Goal: Navigation & Orientation: Find specific page/section

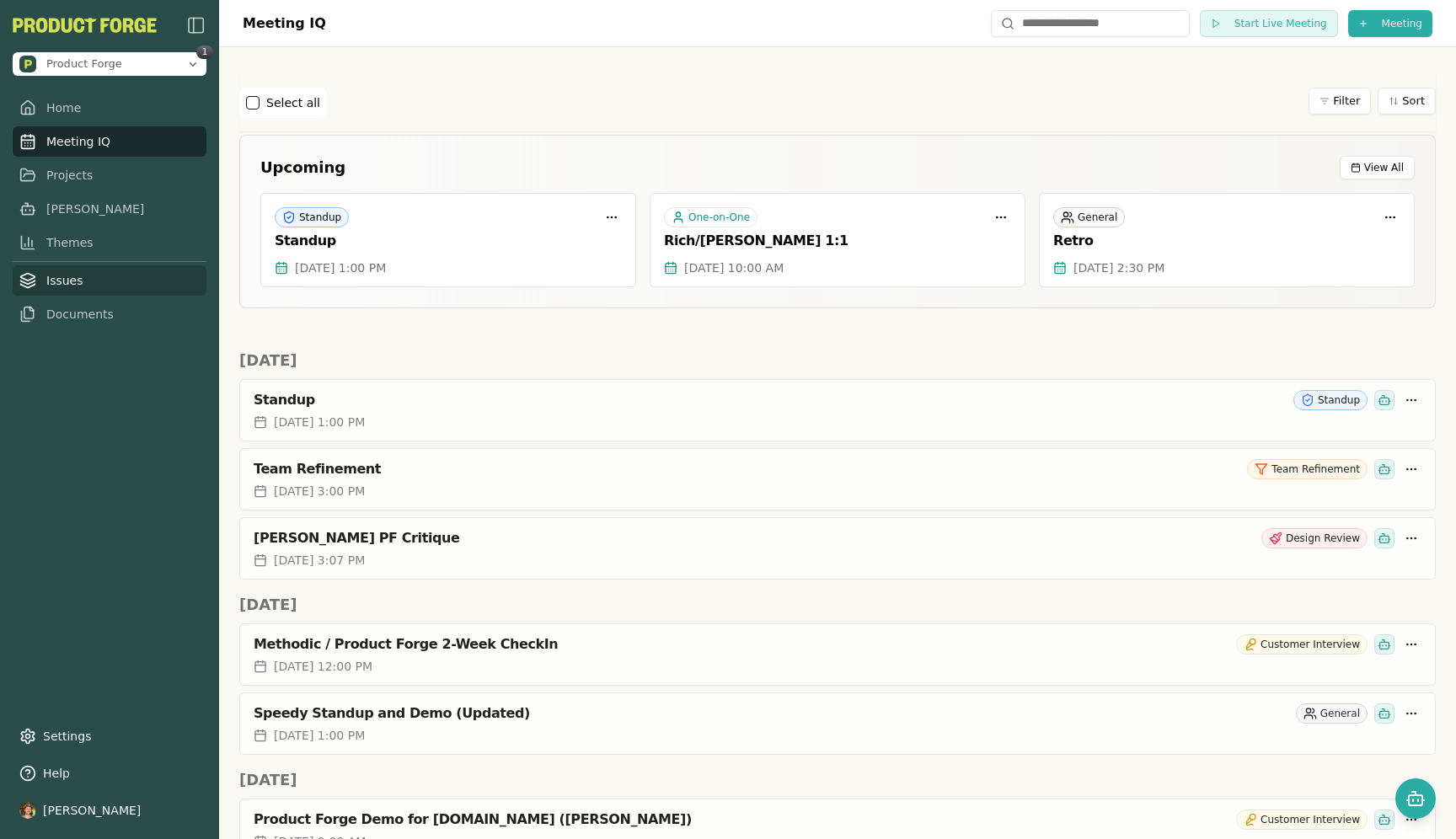
click at [63, 274] on link "Issues" at bounding box center [109, 280] width 193 height 31
click at [64, 281] on link "Issues" at bounding box center [109, 280] width 193 height 31
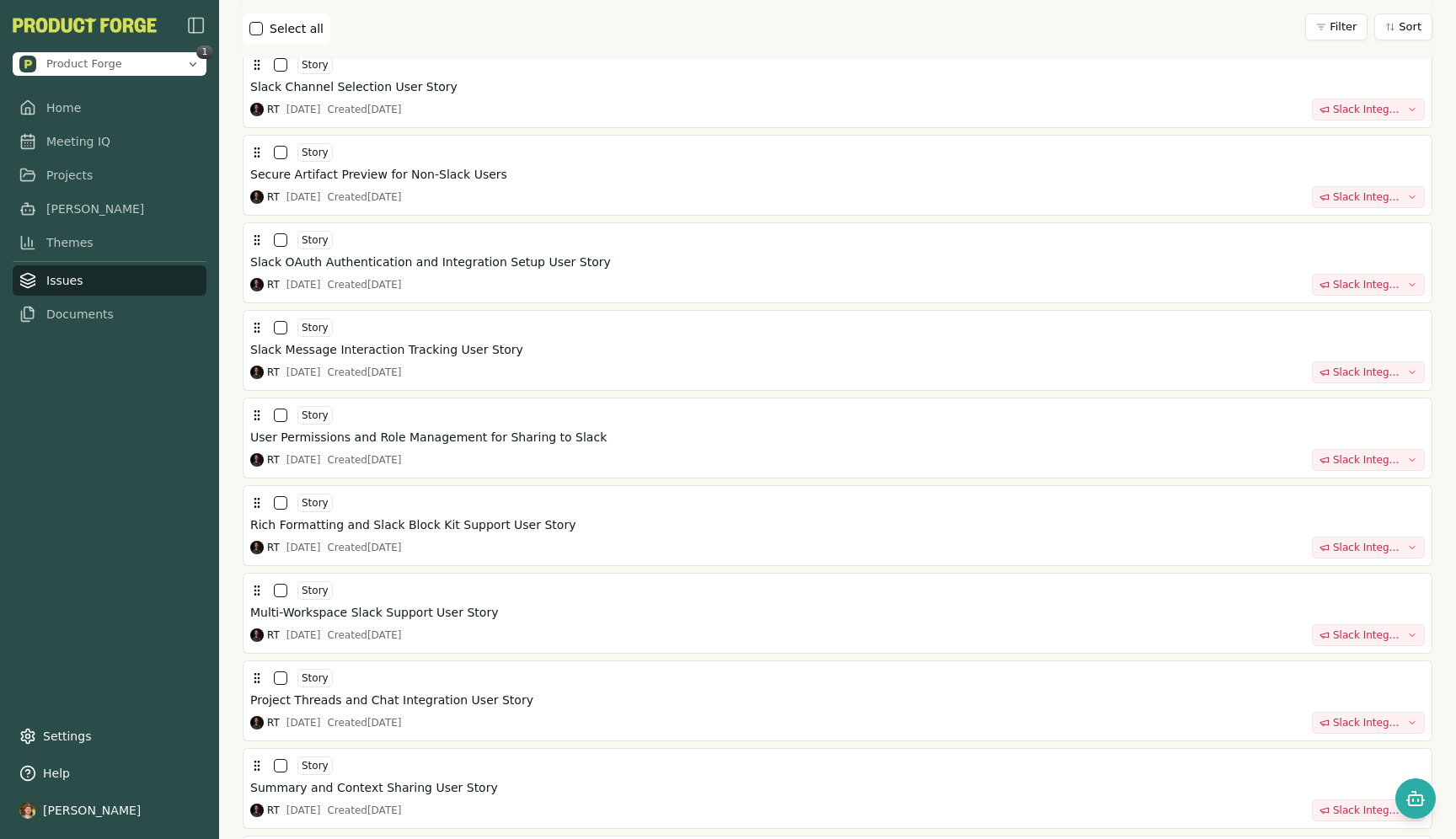
scroll to position [3396, 0]
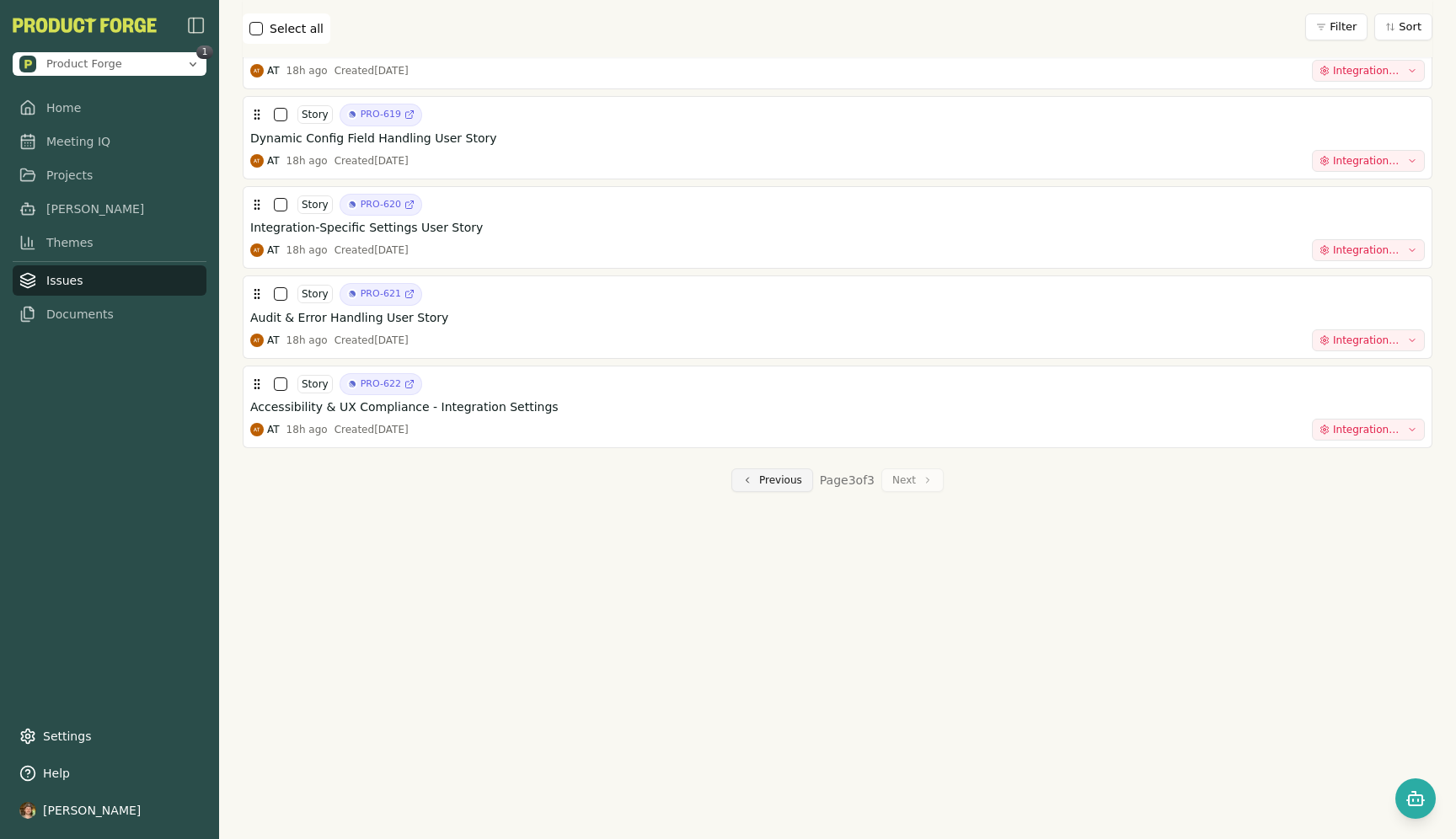
click at [734, 476] on button "Previous" at bounding box center [771, 480] width 82 height 24
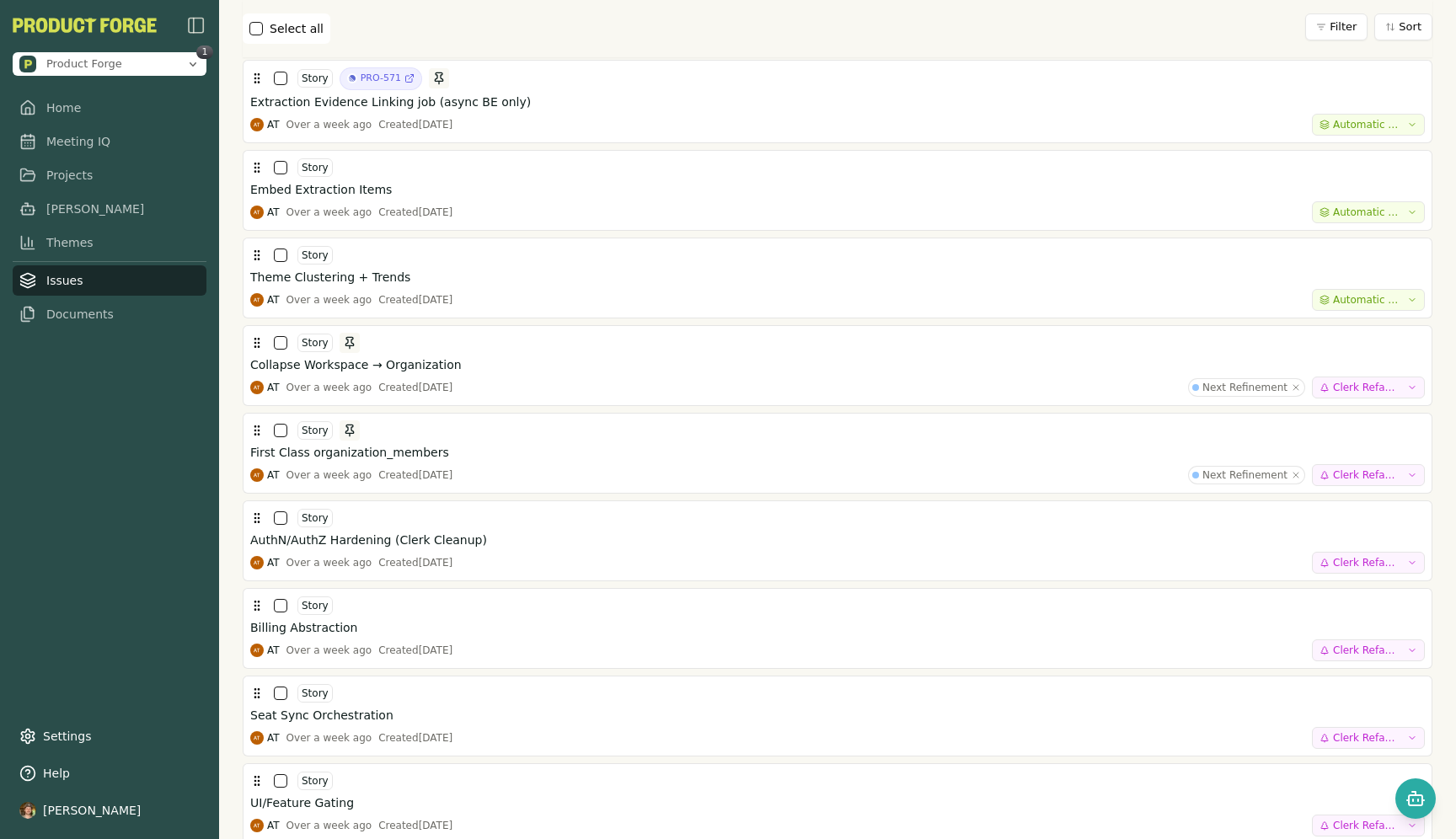
scroll to position [4094, 0]
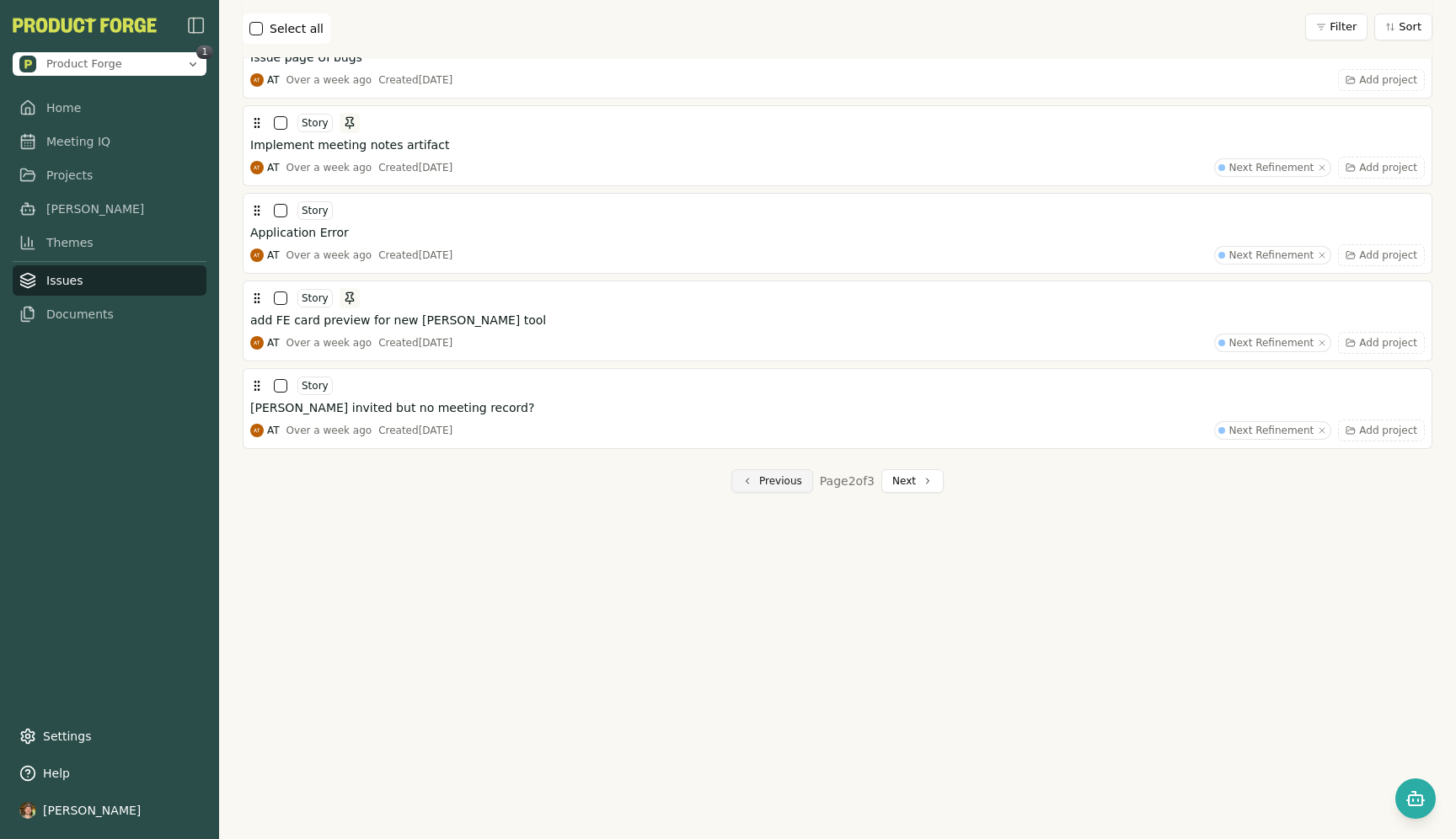
click at [775, 475] on button "Previous" at bounding box center [771, 481] width 82 height 24
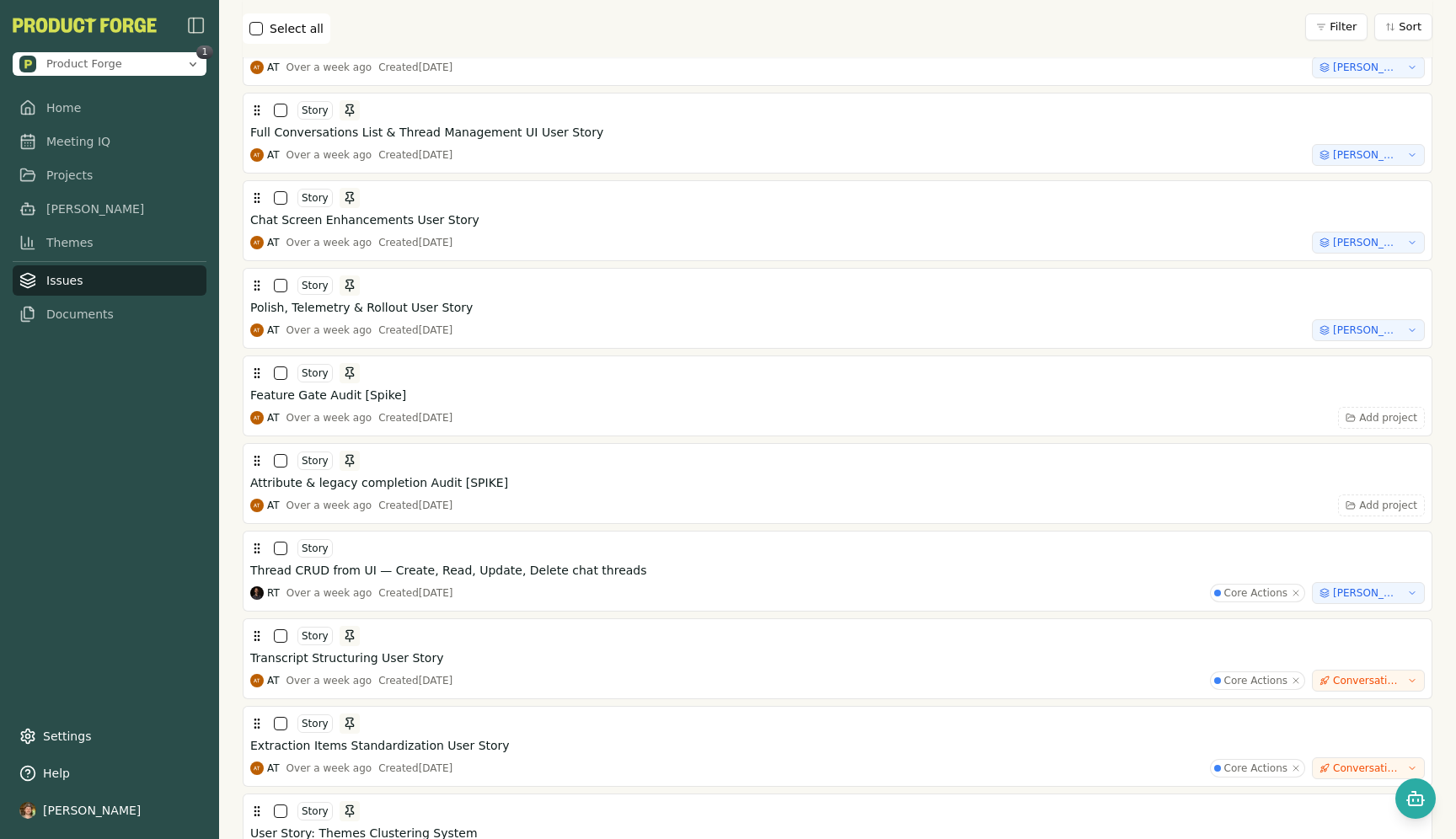
scroll to position [2407, 0]
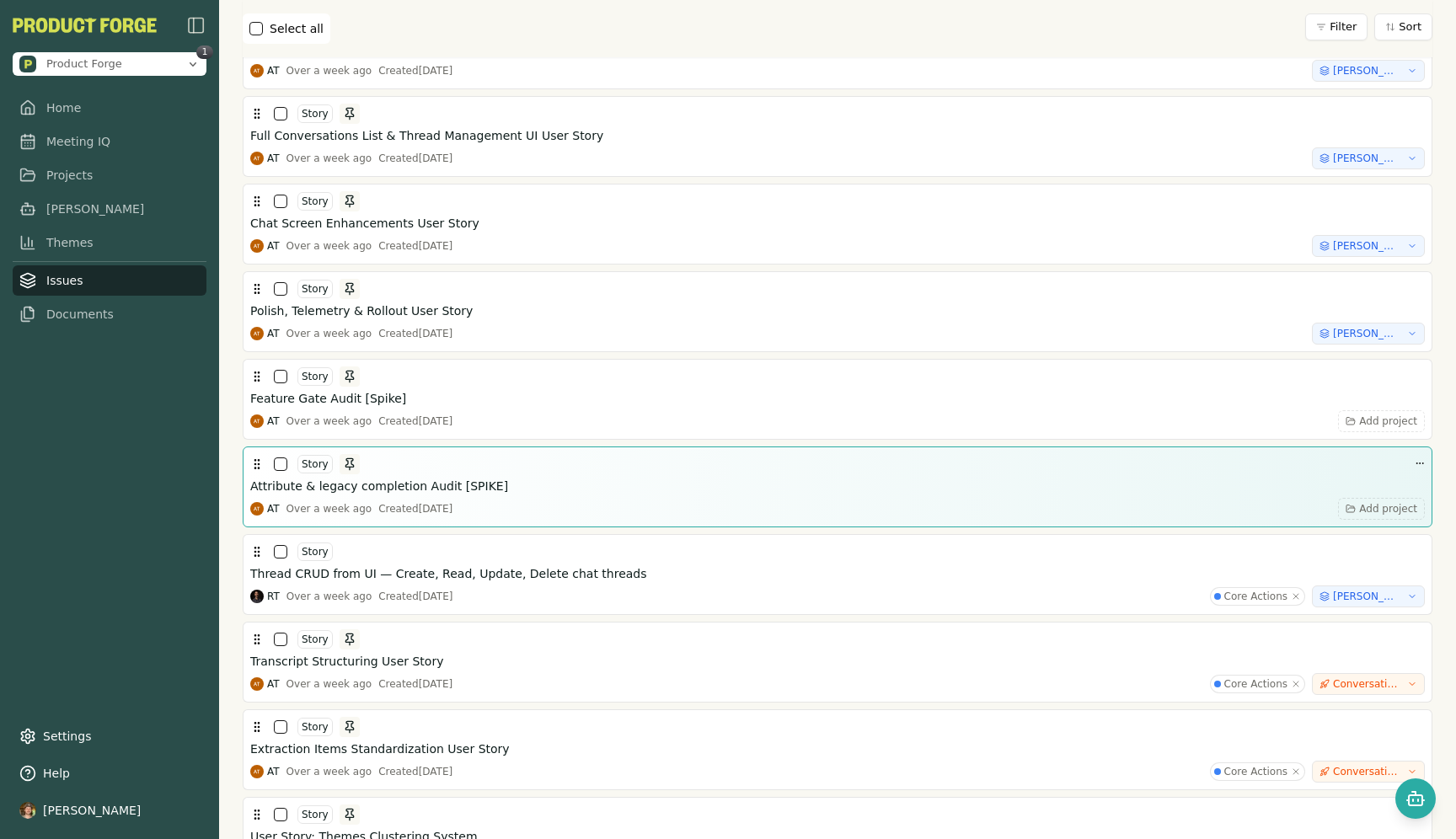
click at [278, 466] on button "button" at bounding box center [281, 464] width 14 height 14
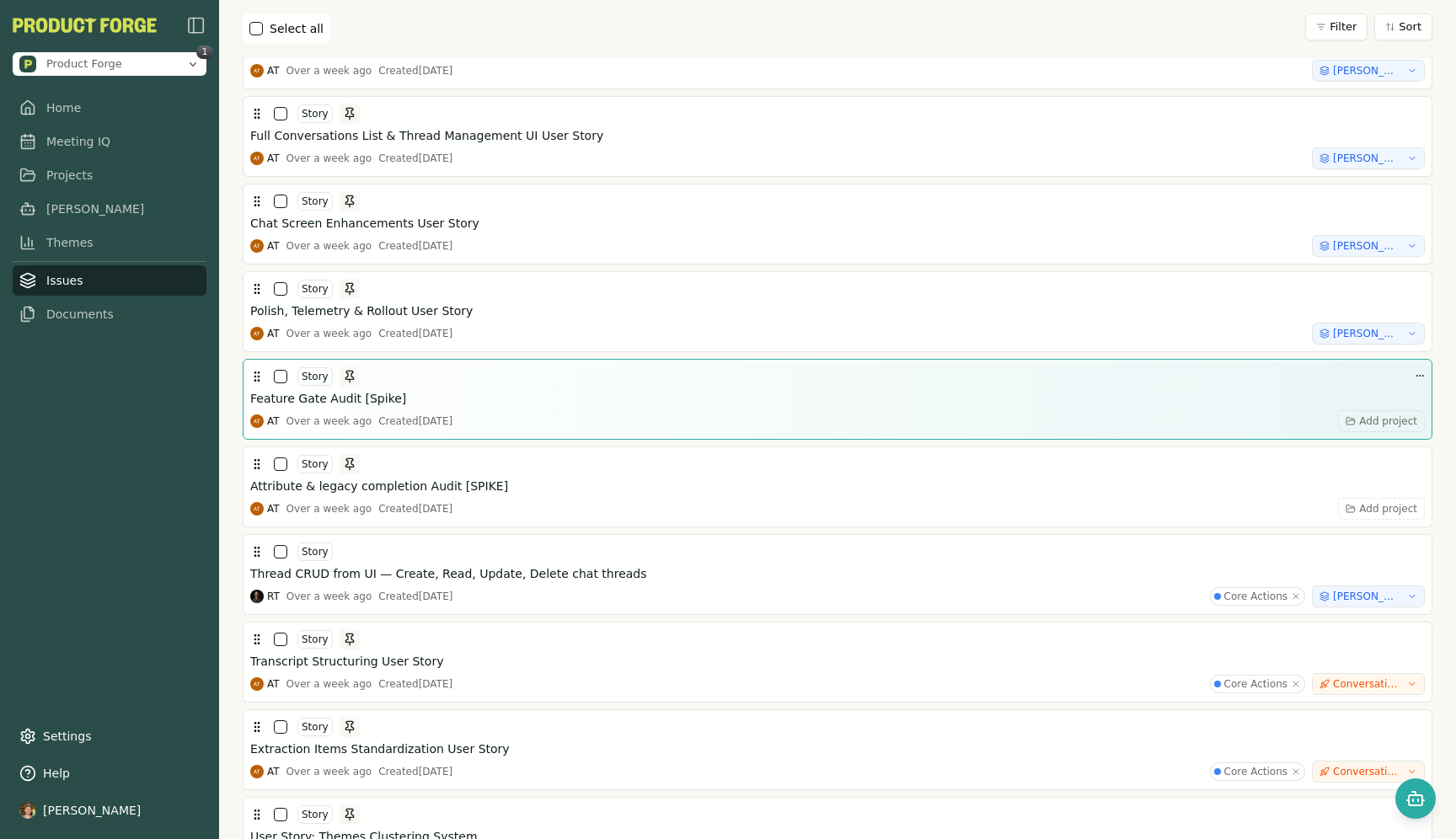
click at [280, 380] on button "button" at bounding box center [281, 377] width 14 height 14
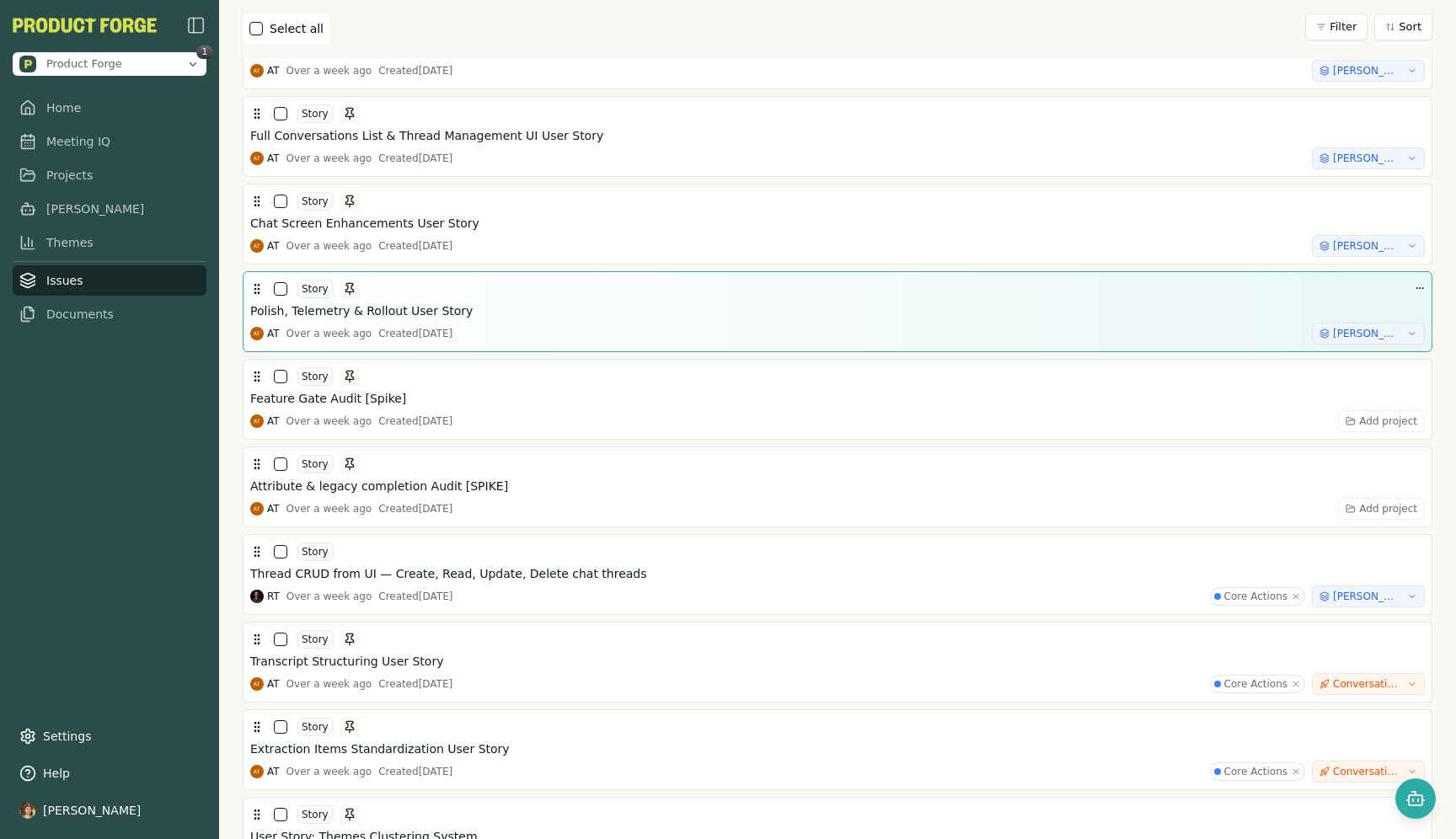
click at [281, 288] on button "button" at bounding box center [281, 289] width 14 height 14
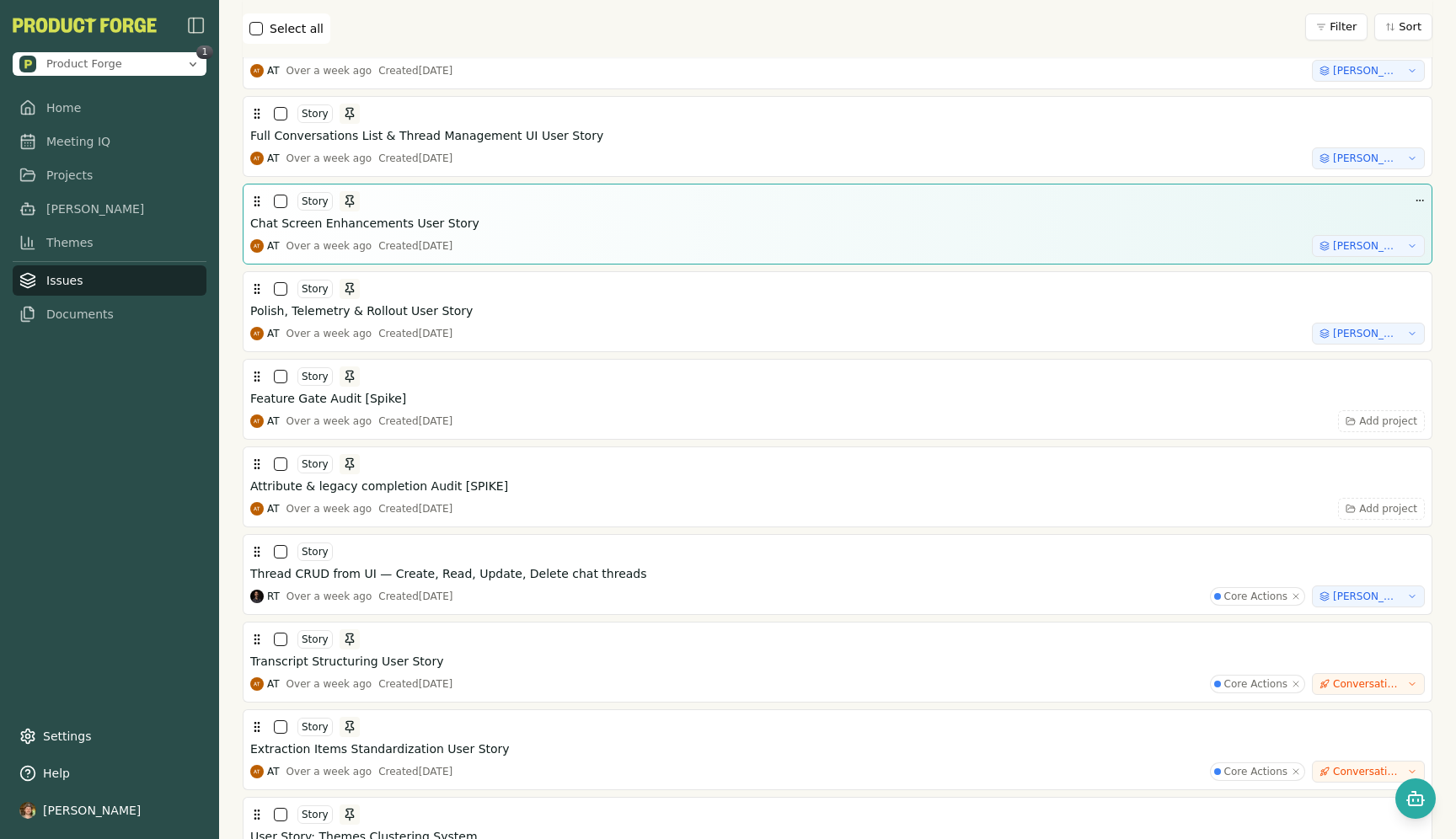
click at [281, 203] on button "button" at bounding box center [281, 201] width 14 height 14
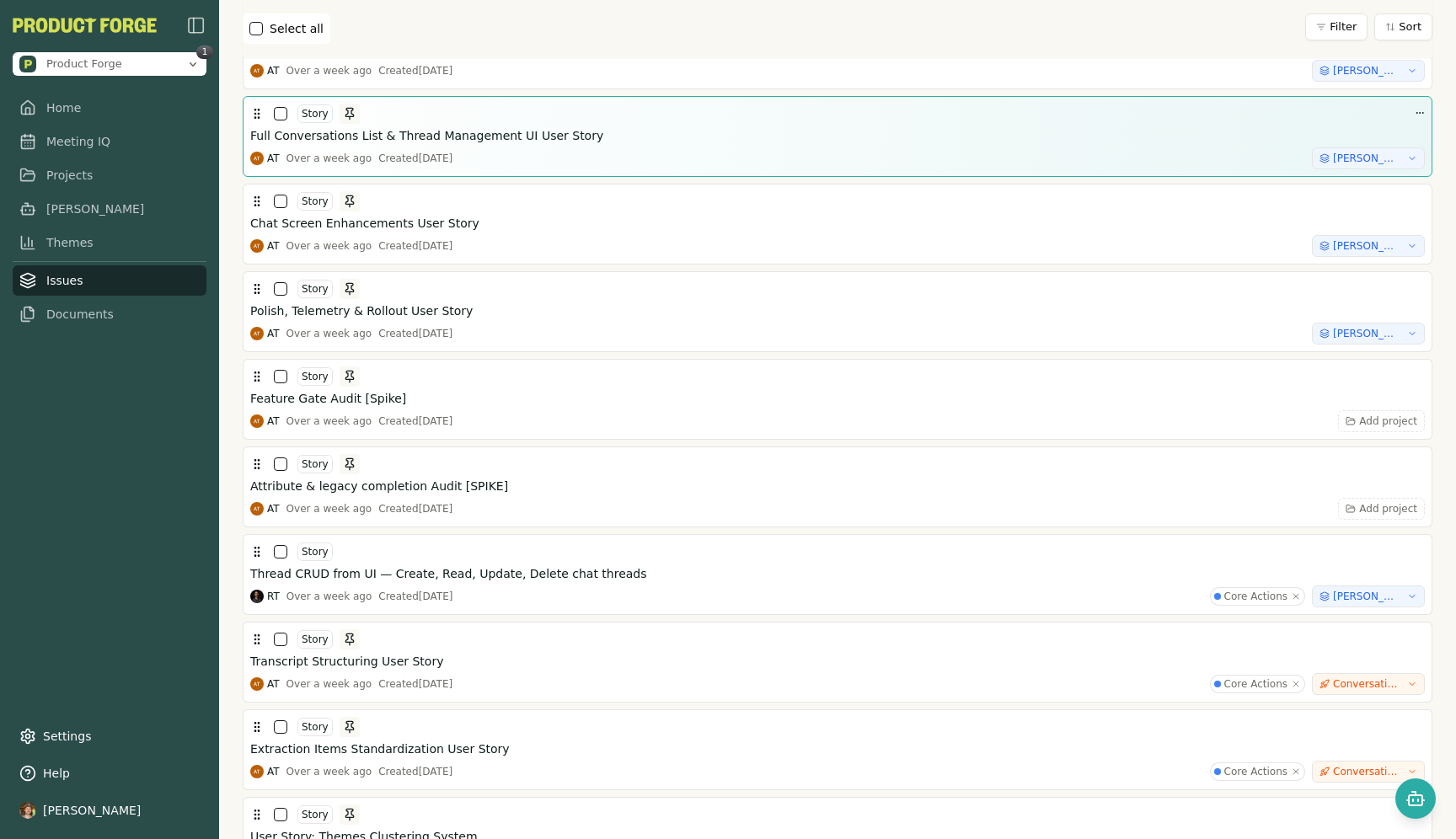
click at [280, 113] on button "button" at bounding box center [281, 113] width 14 height 14
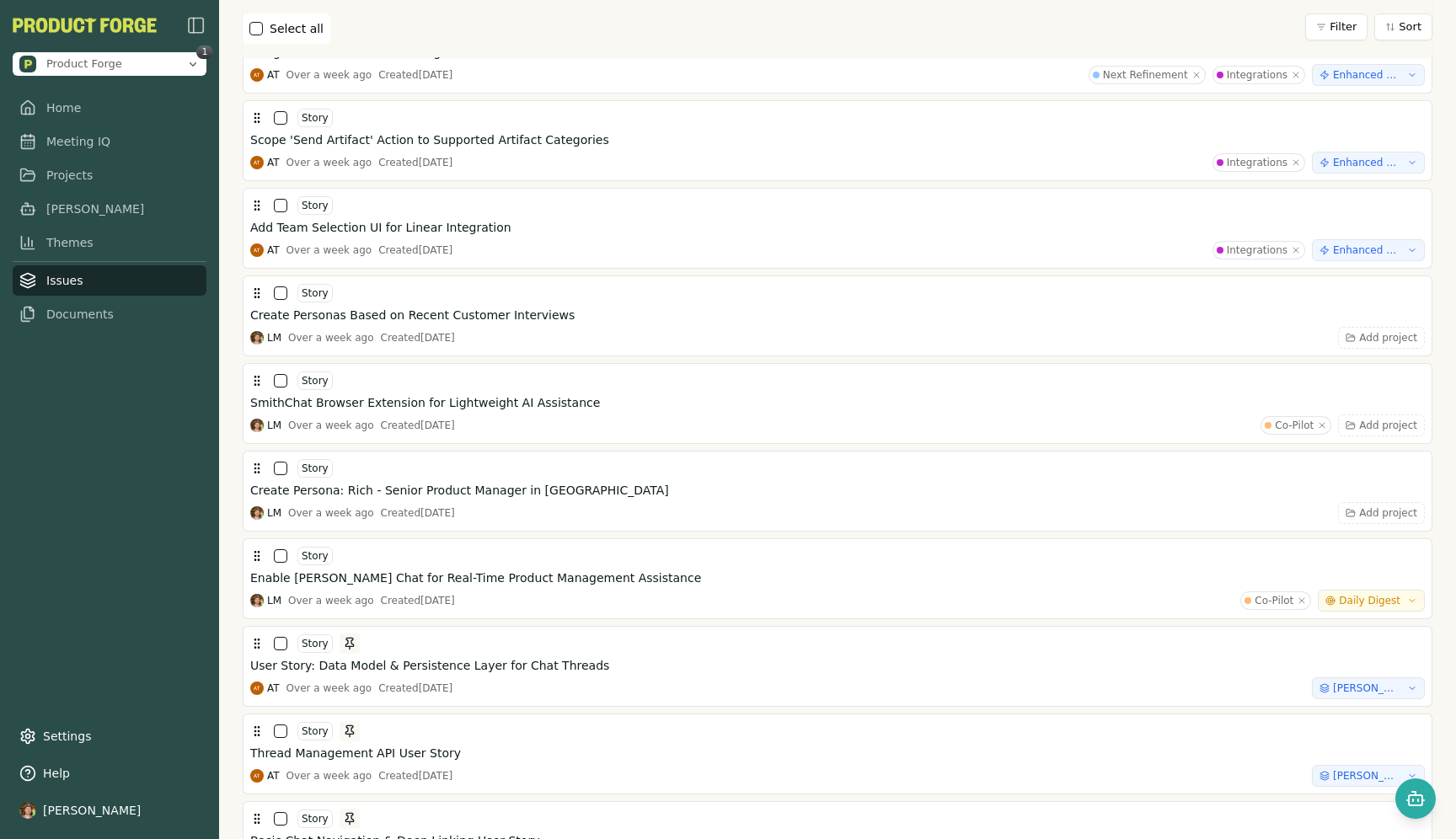
scroll to position [0, 0]
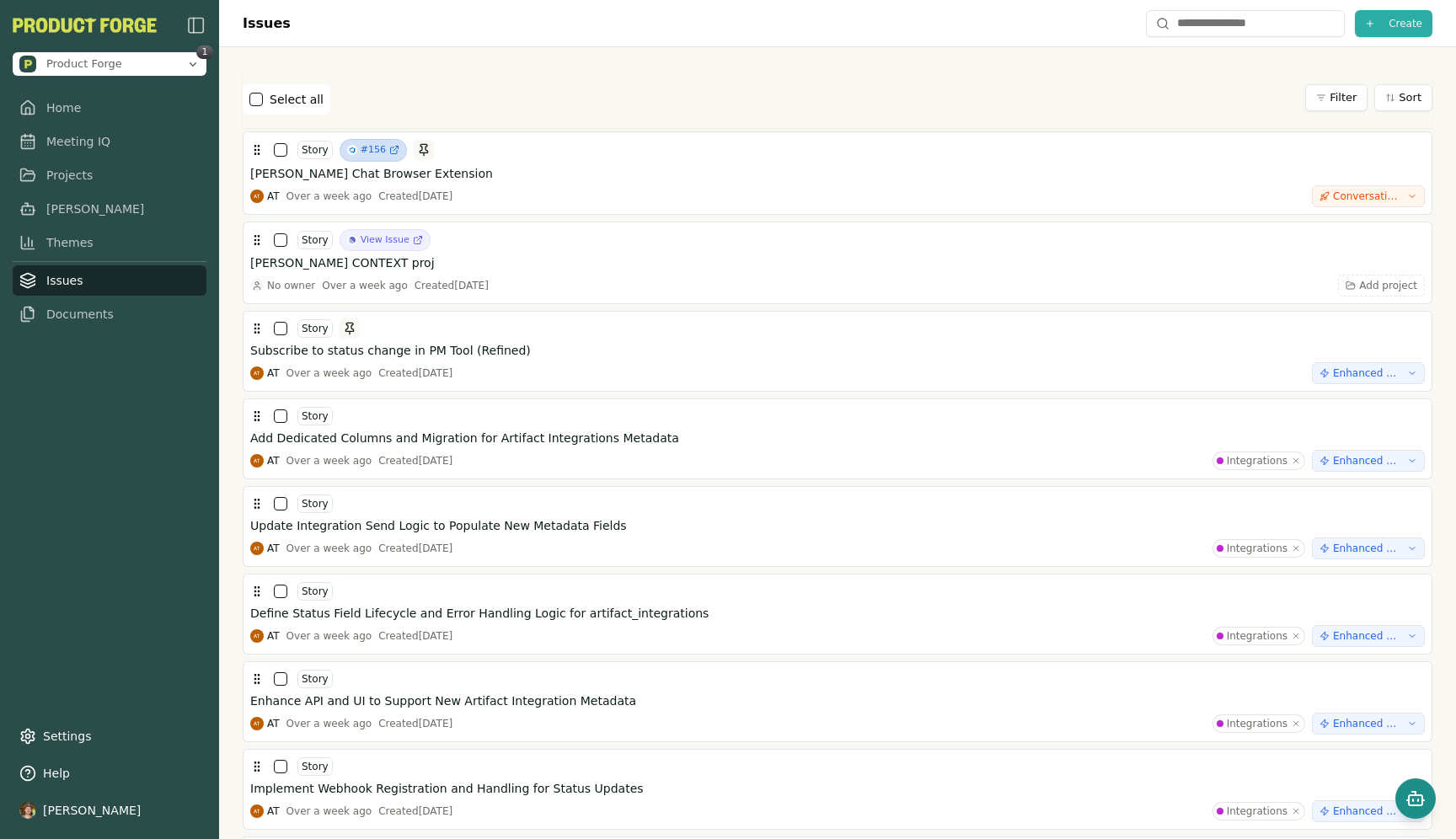
click at [1415, 798] on icon "Open chat" at bounding box center [1415, 798] width 20 height 20
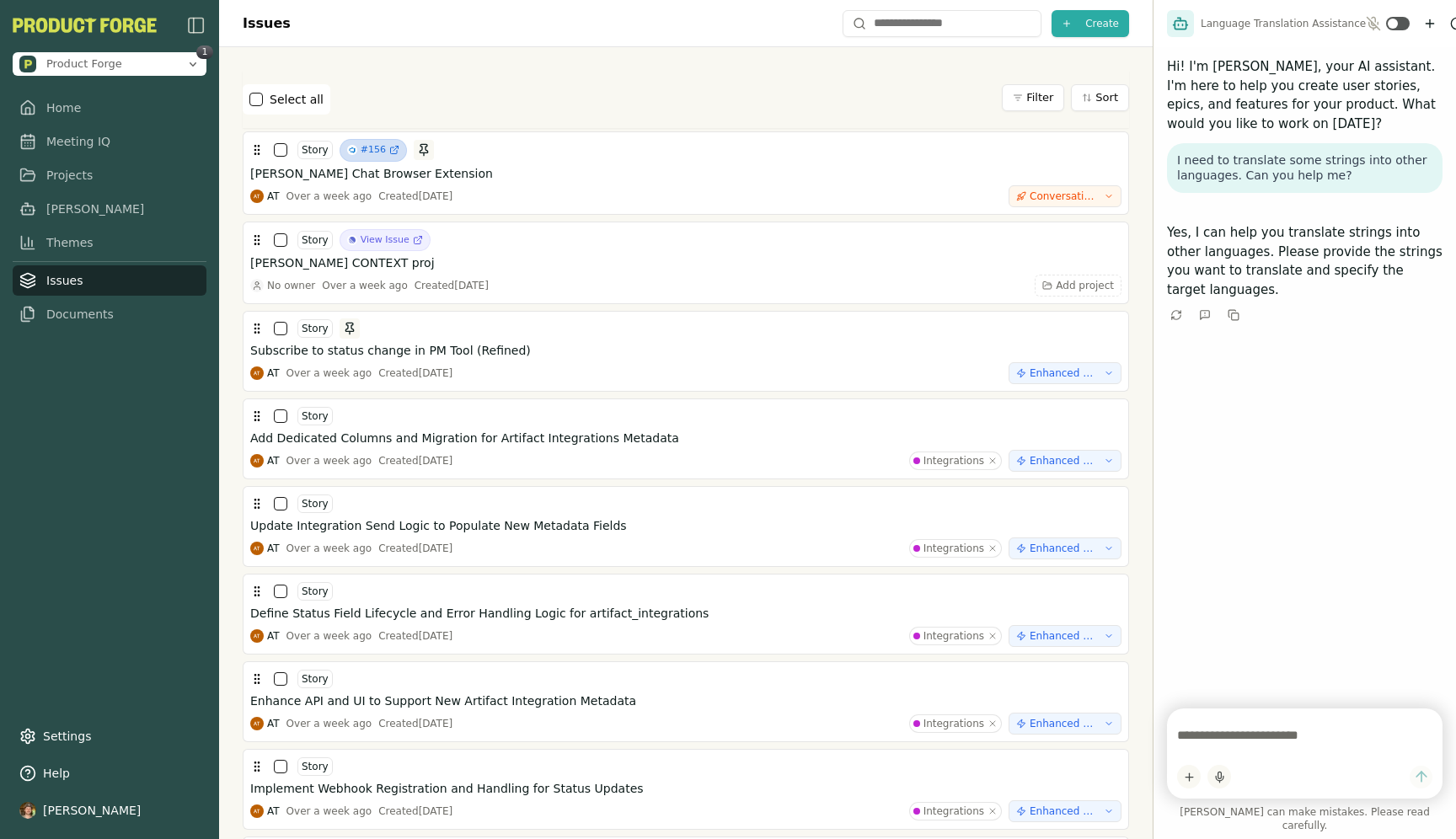
click at [255, 100] on button "button" at bounding box center [256, 100] width 14 height 14
click at [365, 103] on html "Product Forge 1 Home Meeting IQ Projects [PERSON_NAME] Themes Issues Documents …" at bounding box center [728, 419] width 1456 height 839
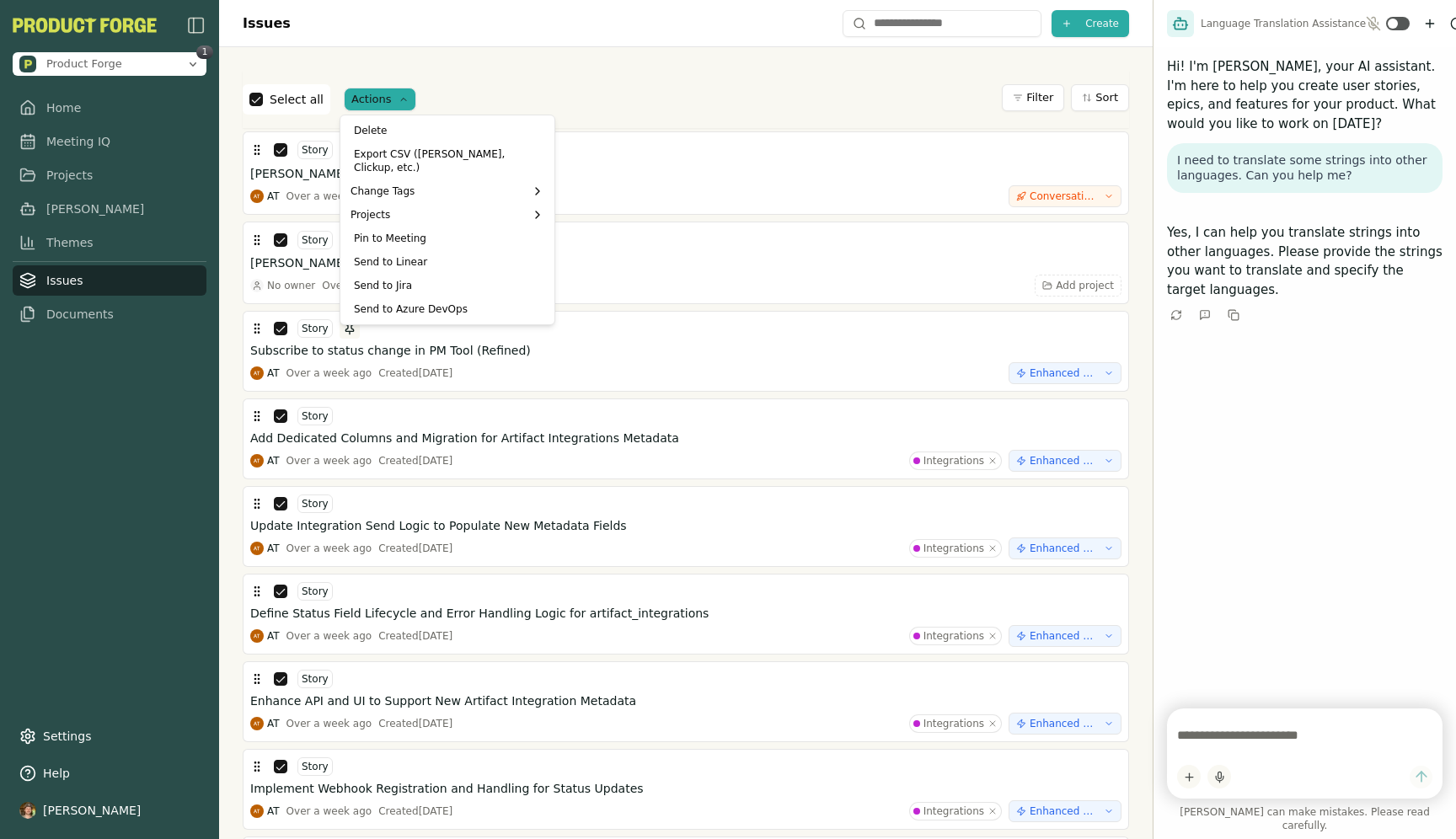
click at [365, 103] on html "Product Forge 1 Home Meeting IQ Projects [PERSON_NAME] Themes Issues Documents …" at bounding box center [728, 419] width 1456 height 839
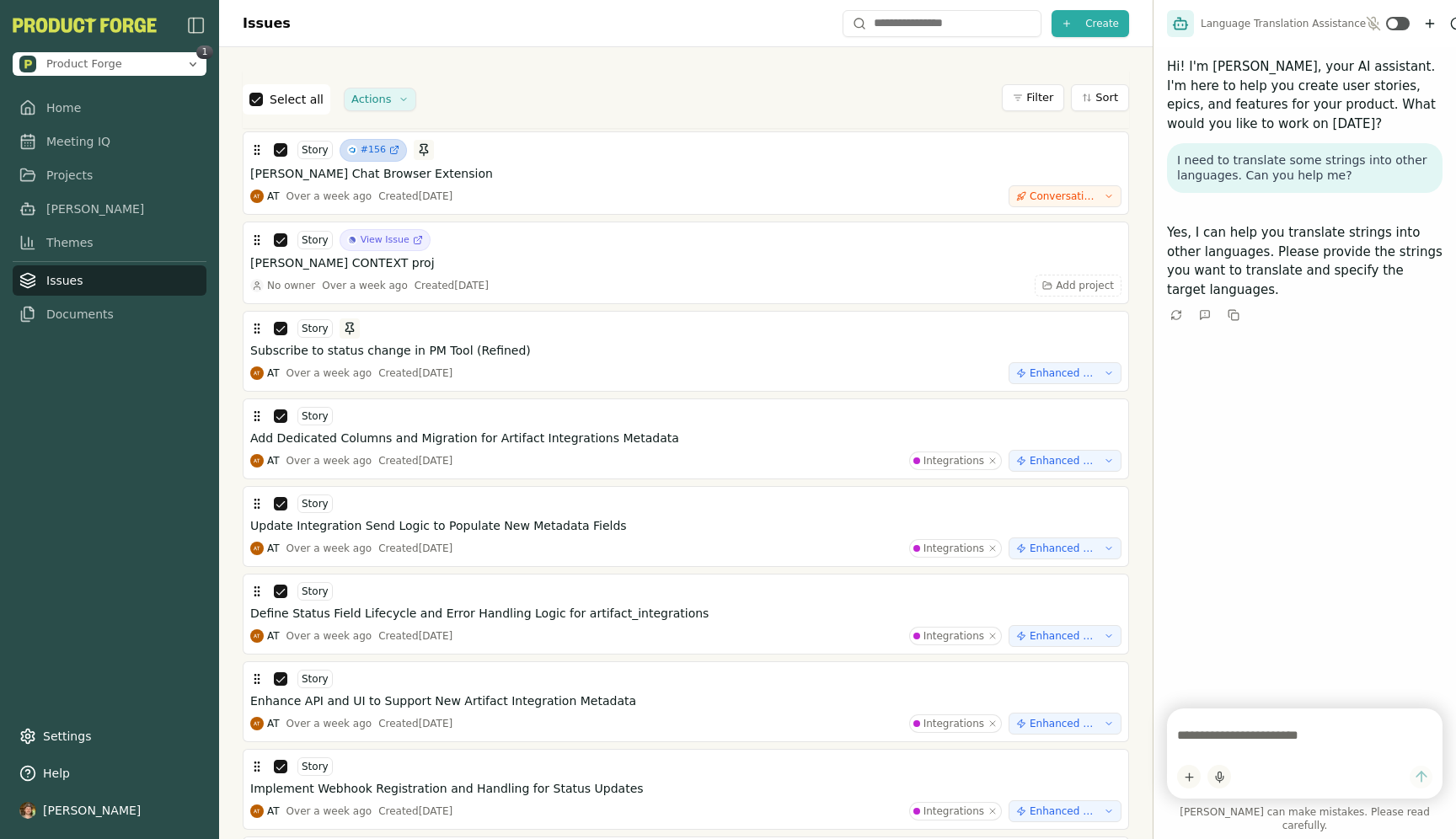
click at [255, 101] on button "button" at bounding box center [256, 100] width 14 height 14
click at [71, 180] on link "Projects" at bounding box center [109, 175] width 193 height 31
